Goal: Transaction & Acquisition: Book appointment/travel/reservation

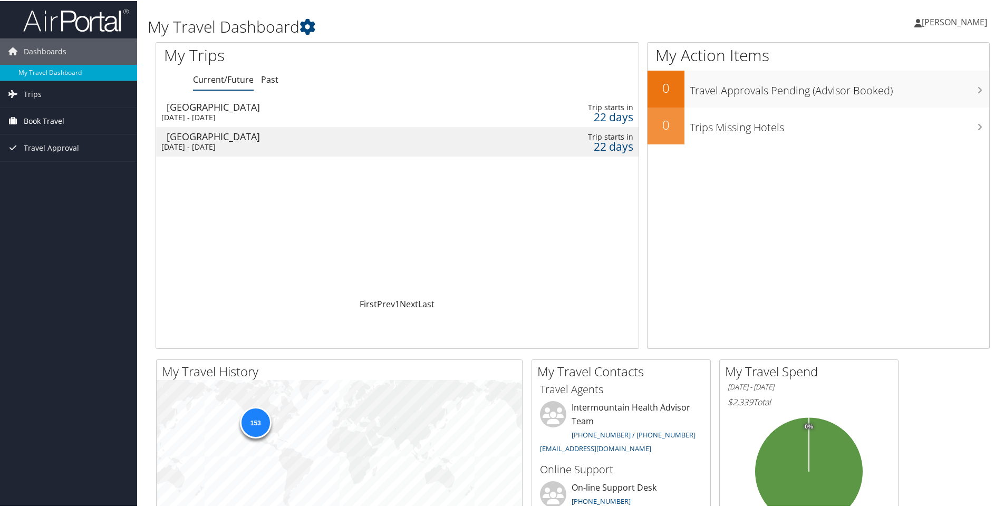
click at [58, 123] on span "Book Travel" at bounding box center [44, 120] width 41 height 26
click at [65, 168] on link "Book/Manage Online Trips" at bounding box center [68, 173] width 137 height 16
click at [52, 176] on link "Book/Manage Online Trips" at bounding box center [68, 173] width 137 height 16
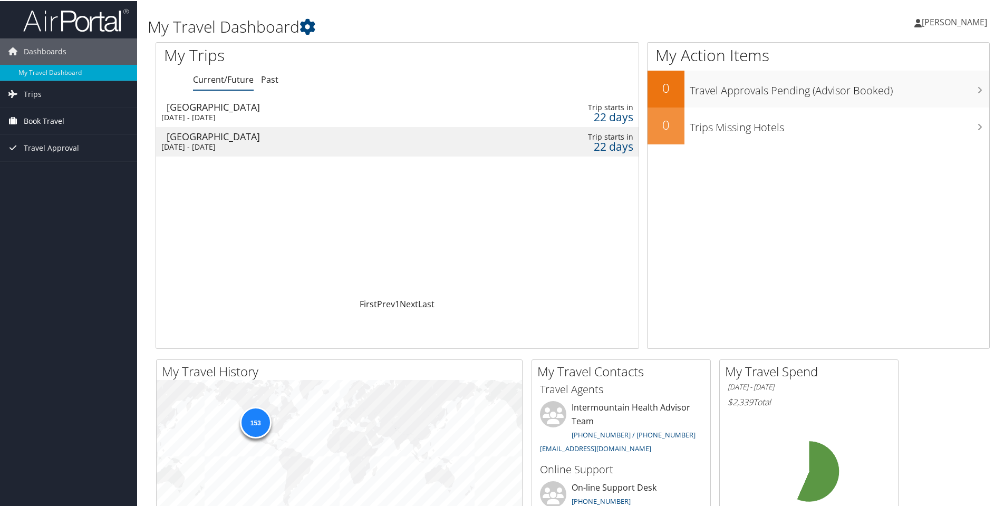
click at [59, 124] on span "Book Travel" at bounding box center [44, 120] width 41 height 26
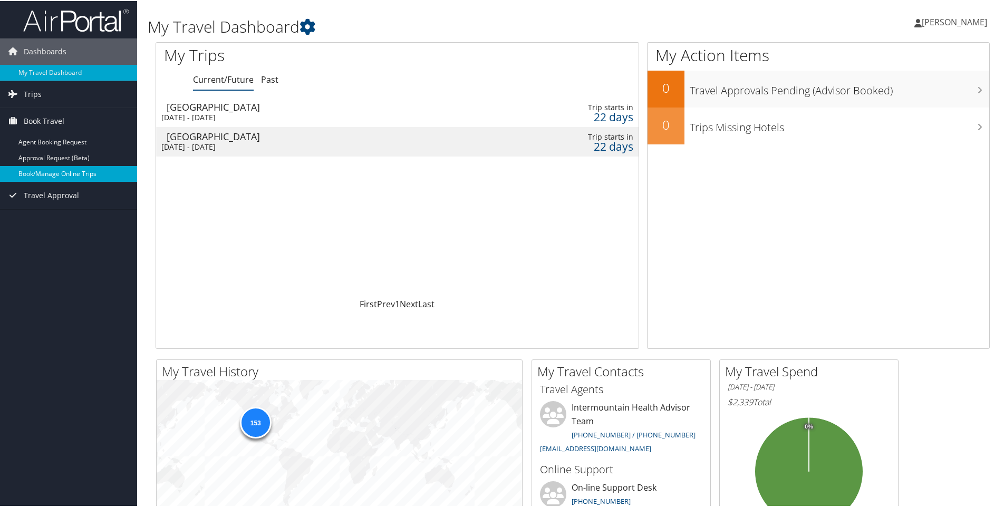
click at [58, 168] on link "Book/Manage Online Trips" at bounding box center [68, 173] width 137 height 16
